Goal: Task Accomplishment & Management: Manage account settings

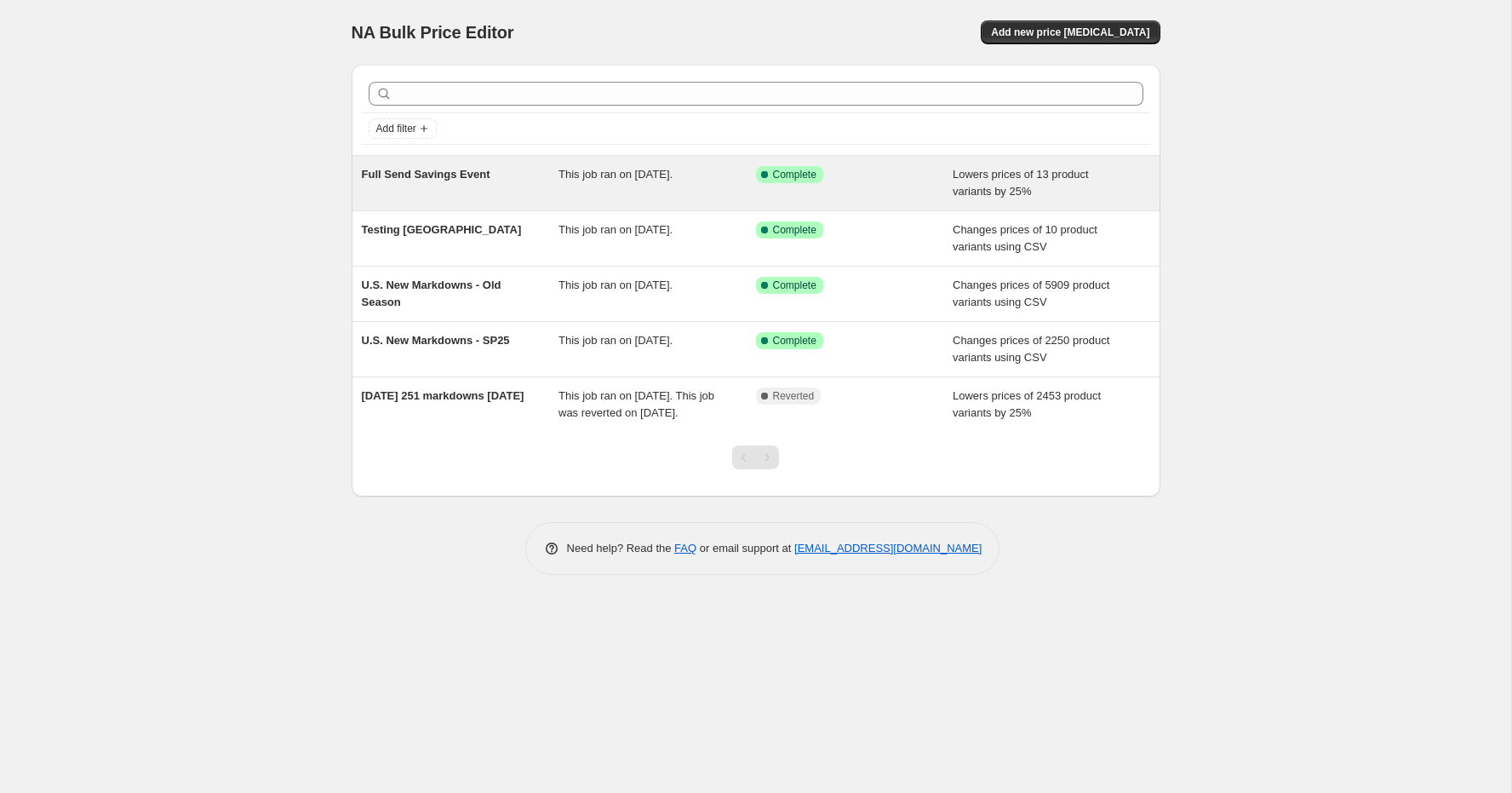
click at [458, 175] on span "Full Send Savings Event" at bounding box center [425, 173] width 129 height 13
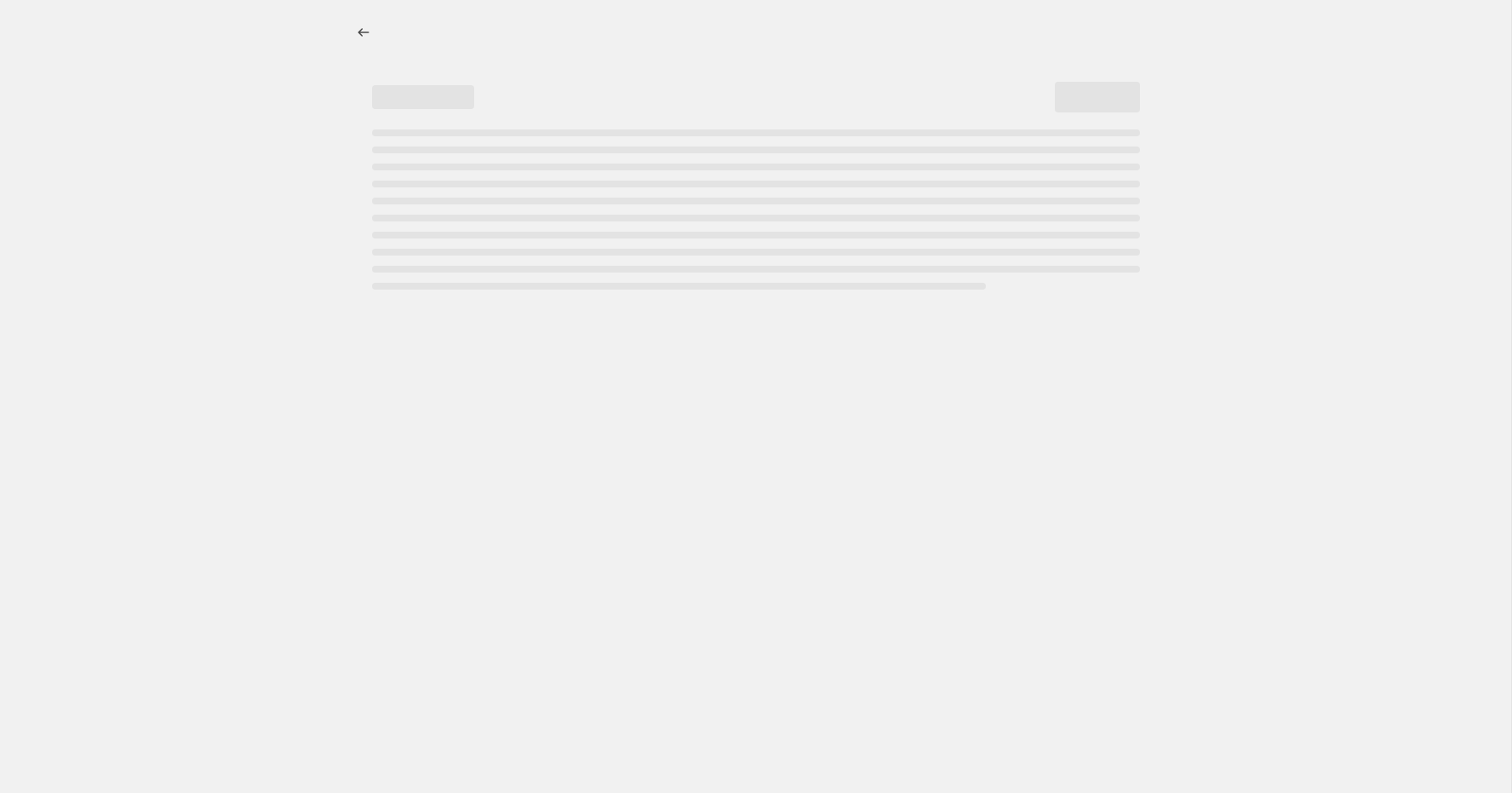
select select "percentage"
select select "no_change"
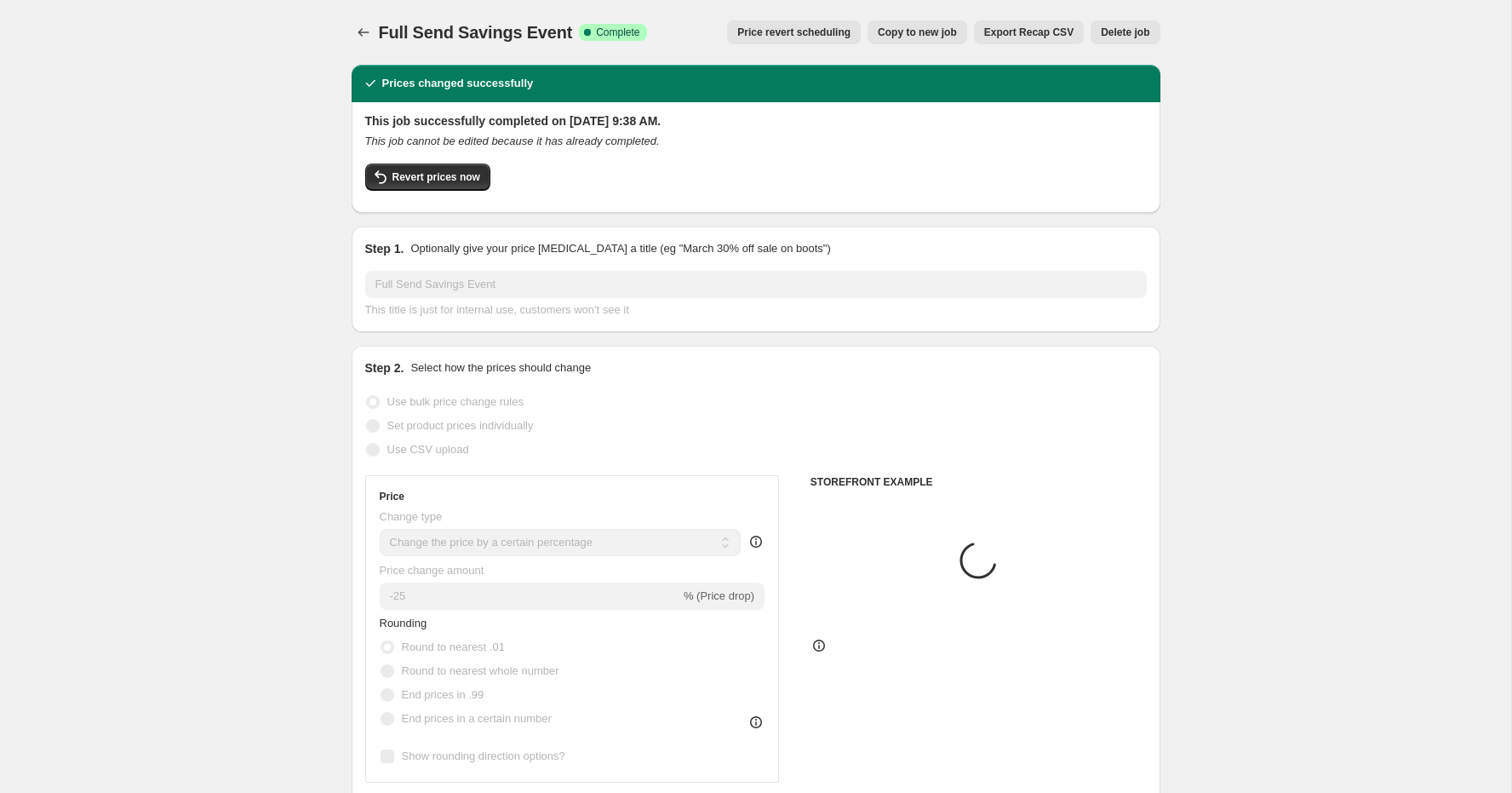
select select "tag"
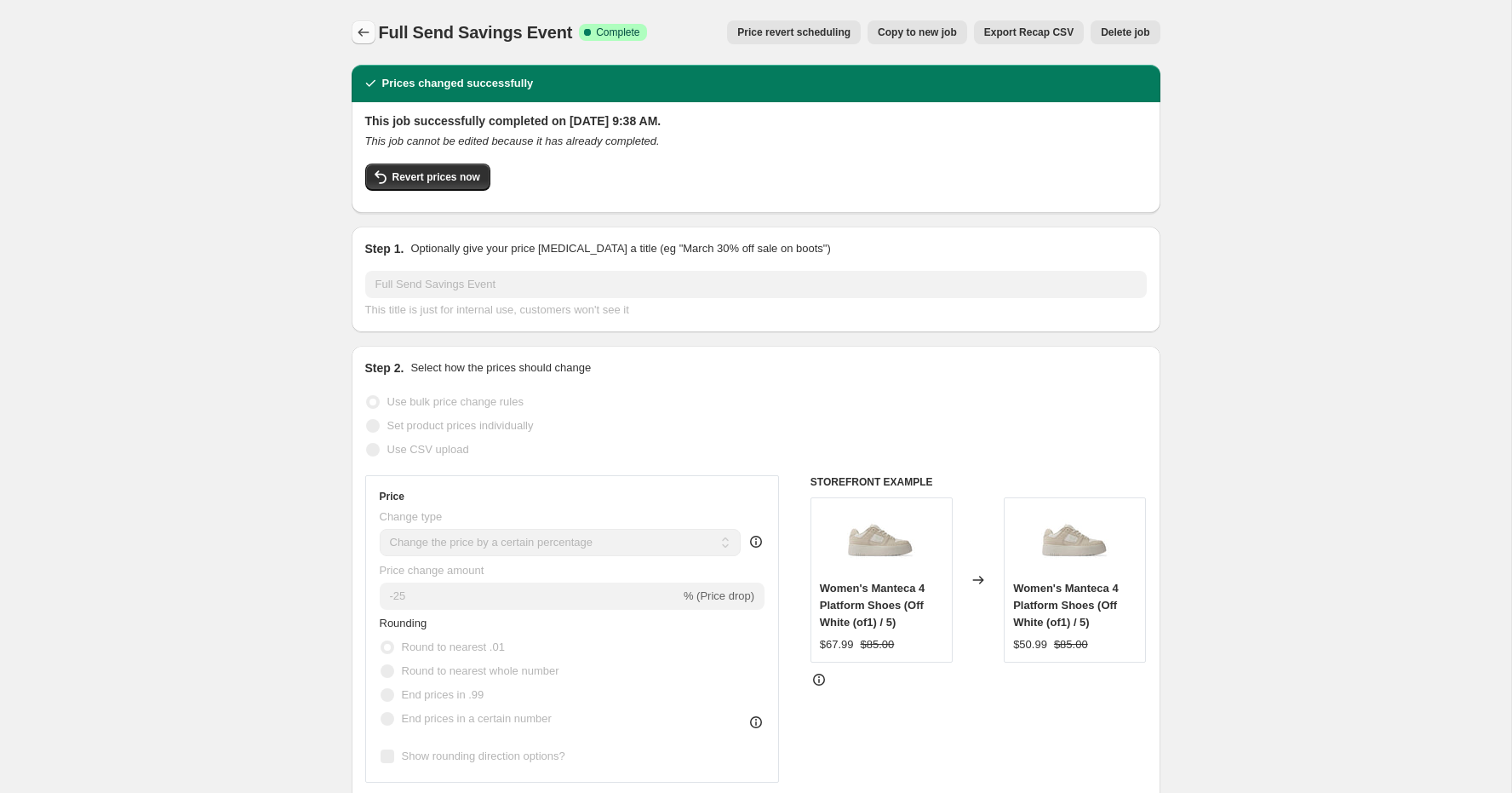
click at [360, 30] on icon "Price change jobs" at bounding box center [364, 33] width 17 height 17
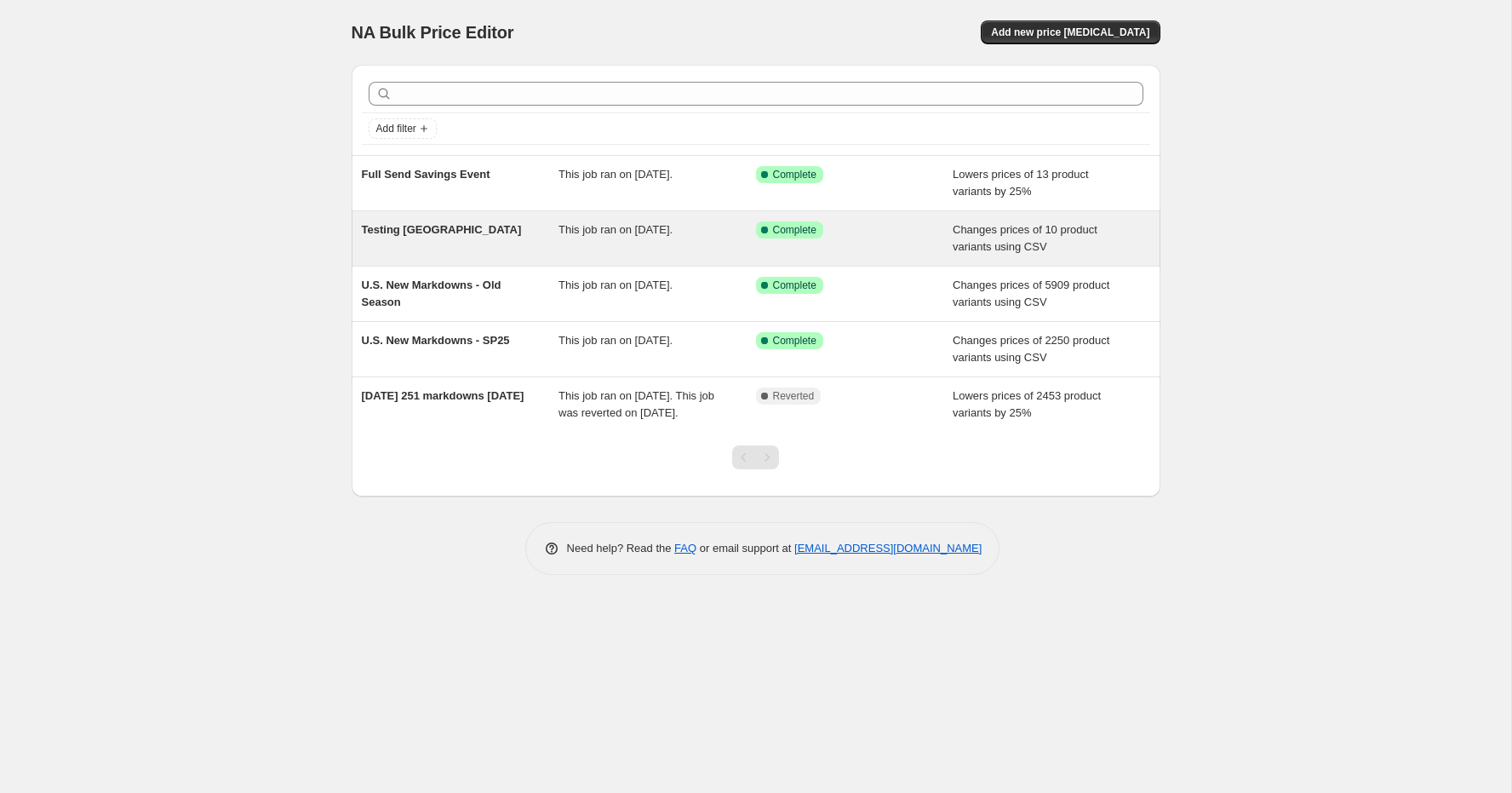
click at [409, 230] on span "Testing [GEOGRAPHIC_DATA]" at bounding box center [442, 230] width 160 height 13
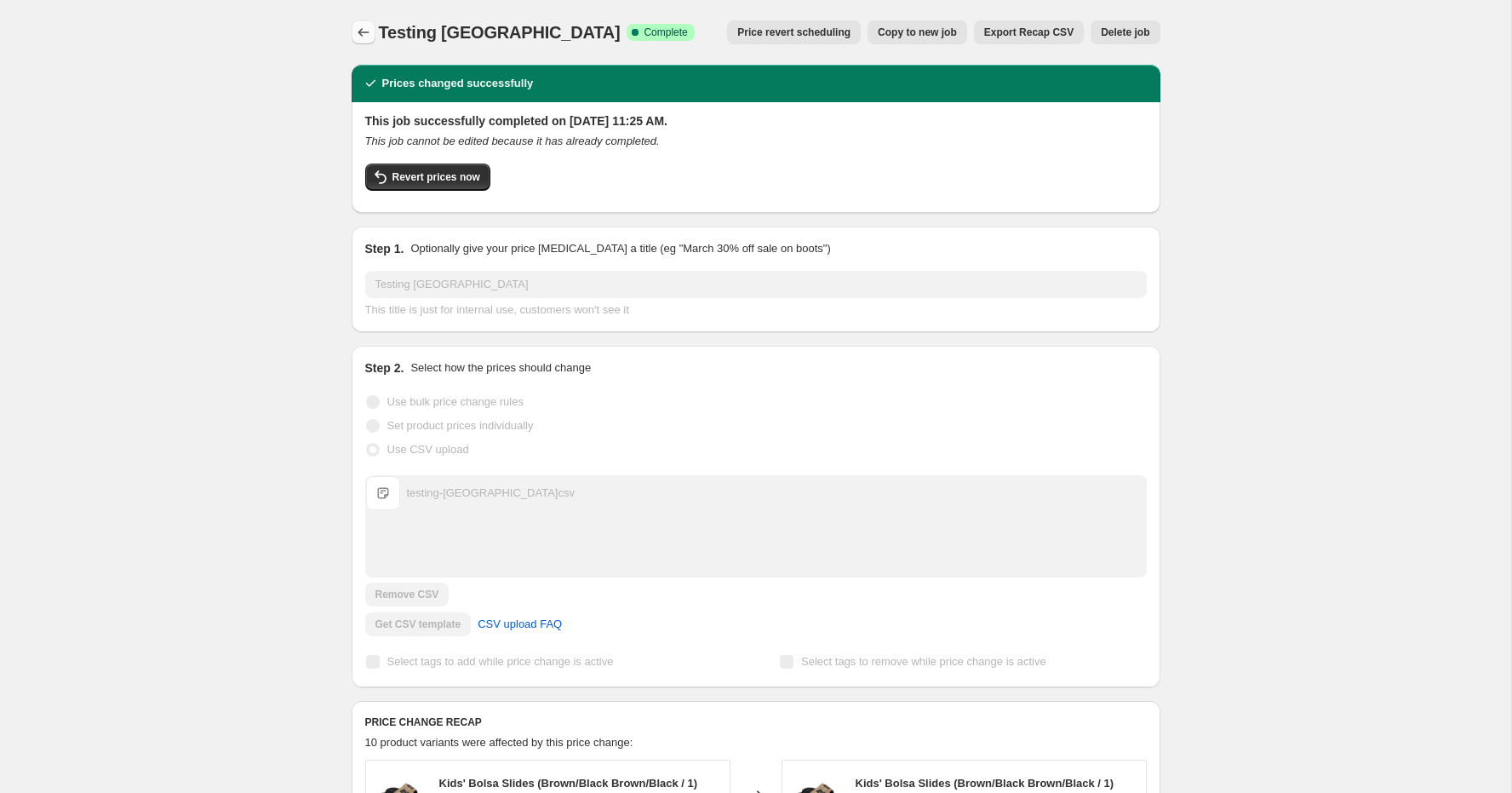
click at [361, 43] on button "Price change jobs" at bounding box center [364, 33] width 24 height 24
